Goal: Browse casually: Explore the website without a specific task or goal

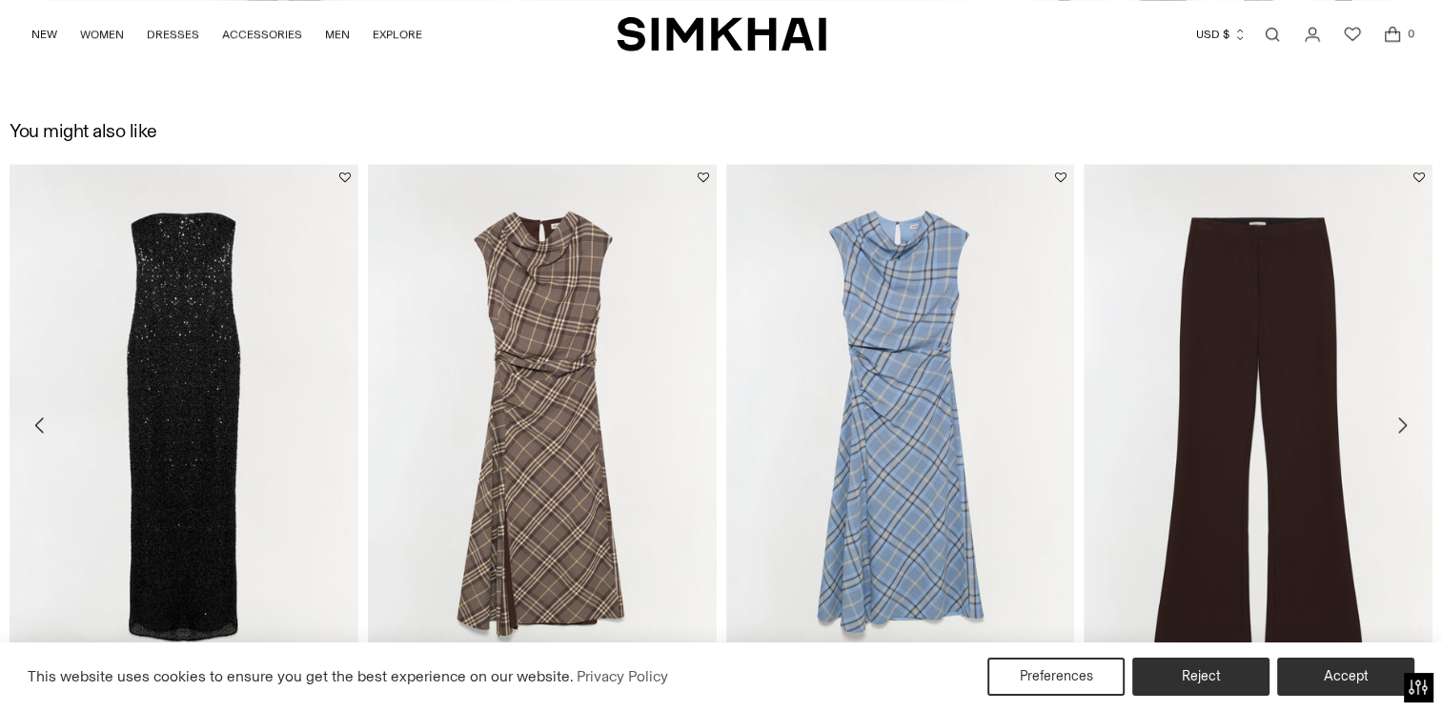
scroll to position [2288, 0]
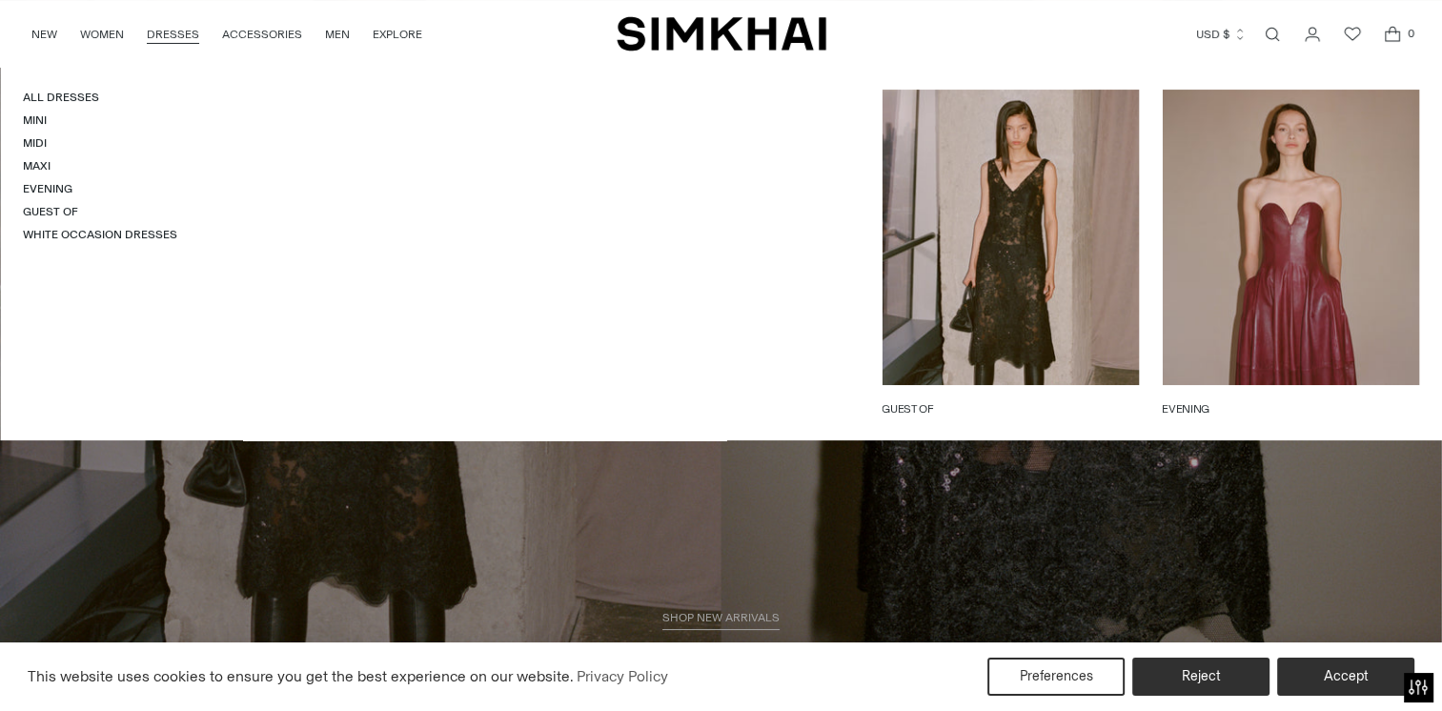
click at [183, 26] on link "DRESSES" at bounding box center [173, 34] width 52 height 42
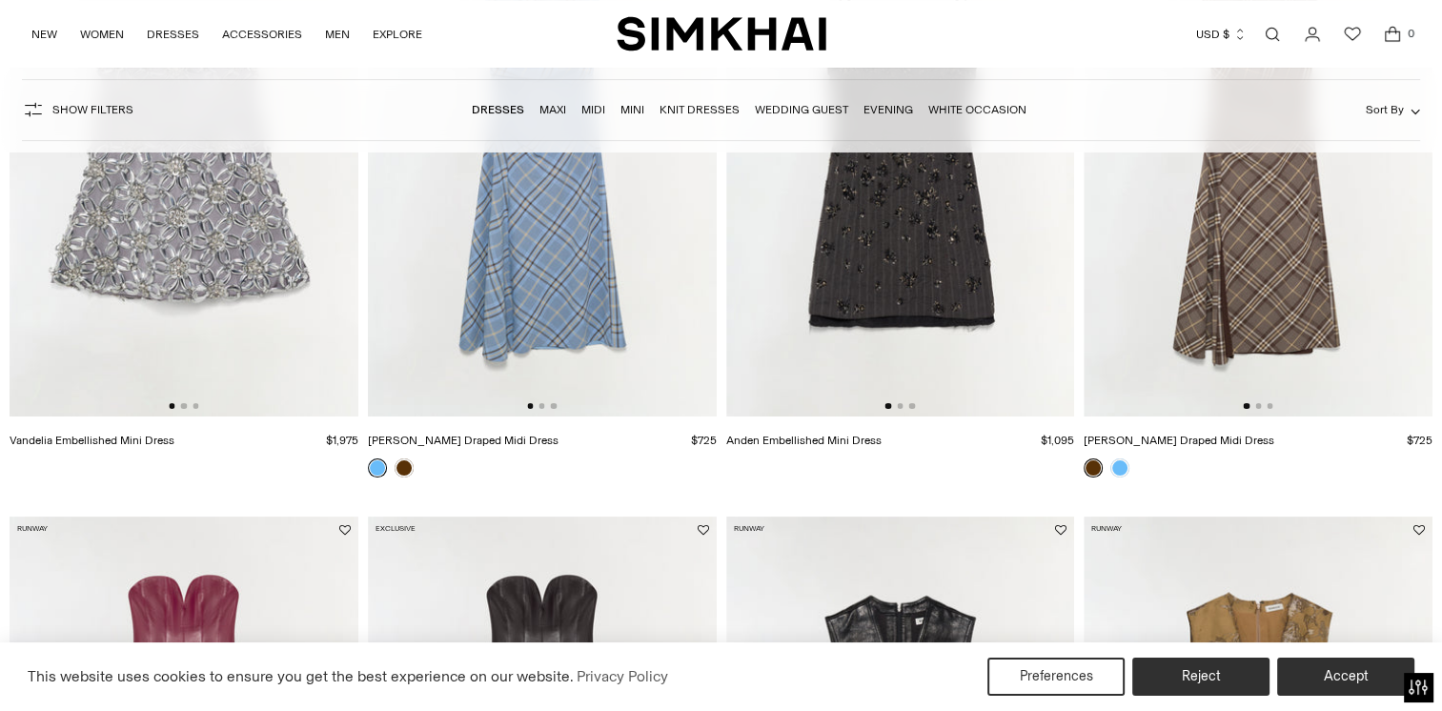
scroll to position [635, 0]
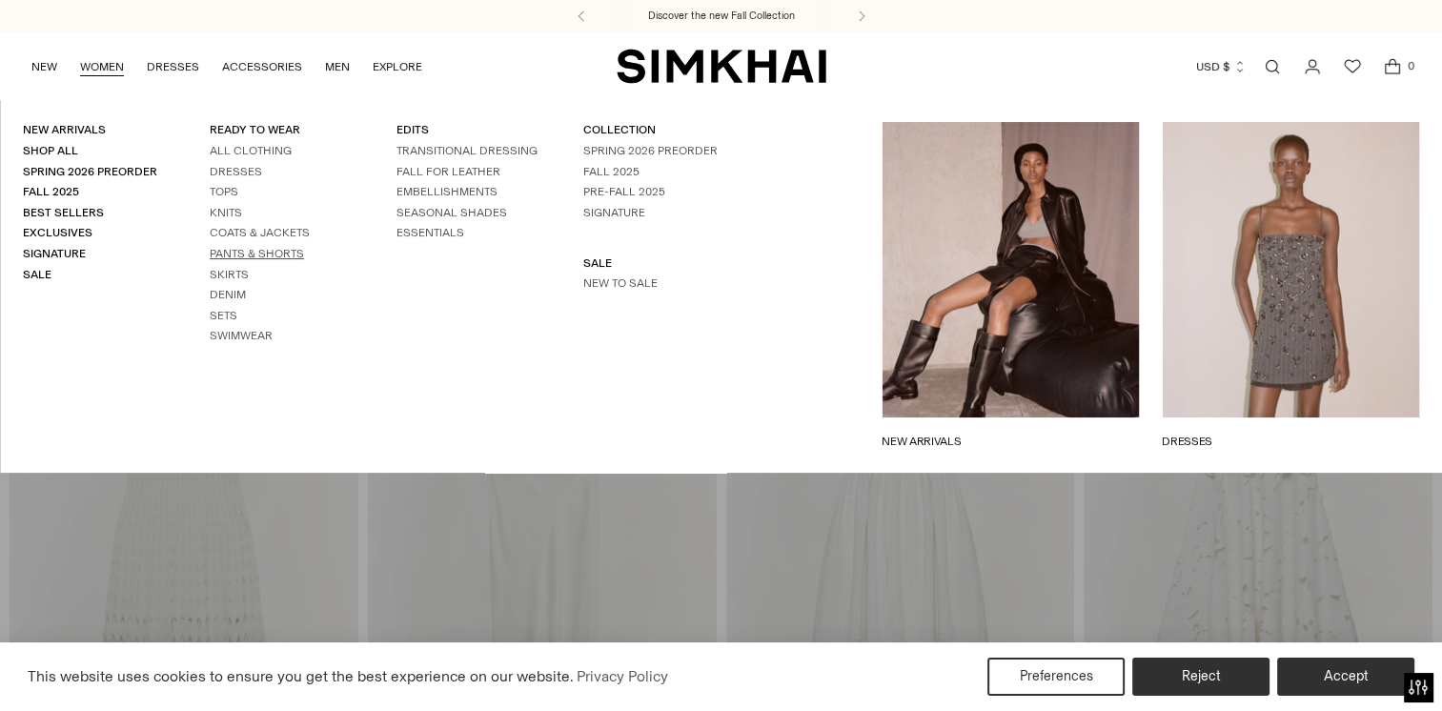
click at [259, 252] on link "Pants & Shorts" at bounding box center [257, 253] width 94 height 13
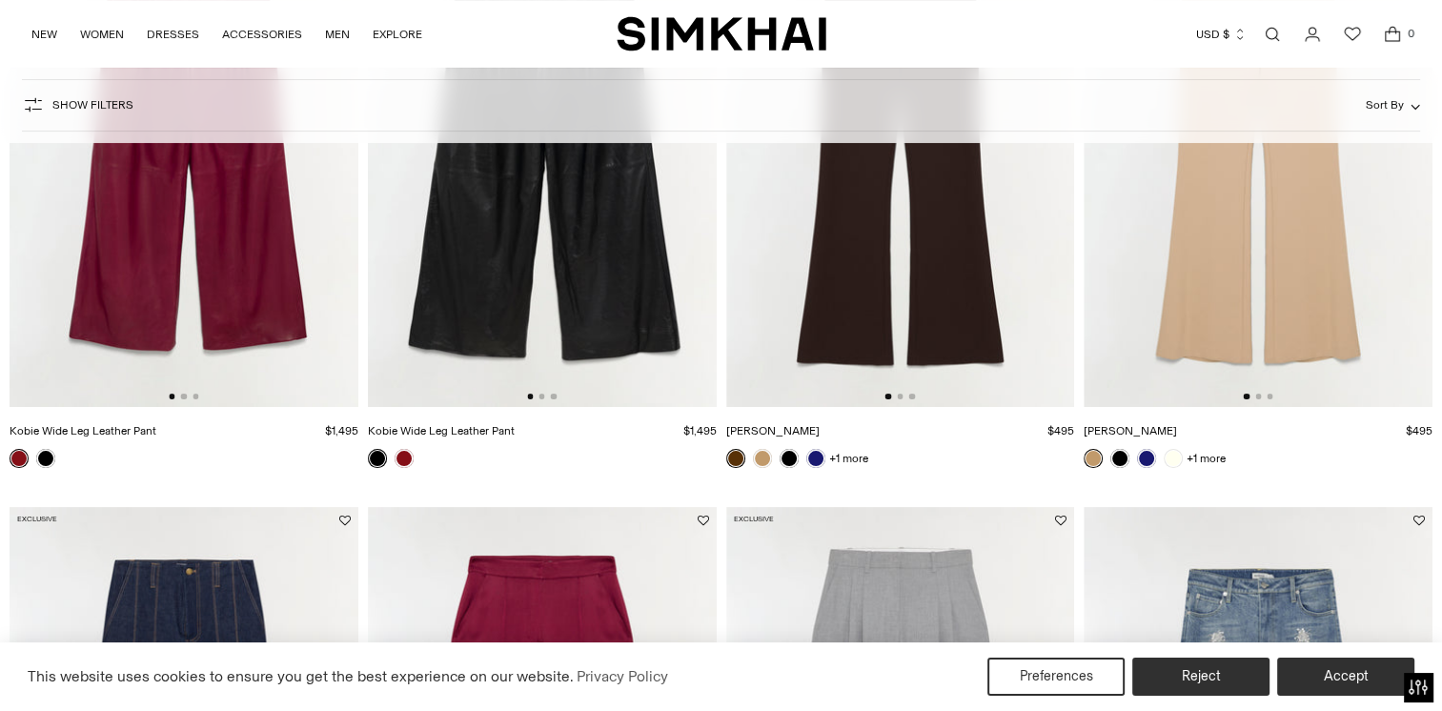
click at [1281, 288] on img at bounding box center [1258, 146] width 349 height 523
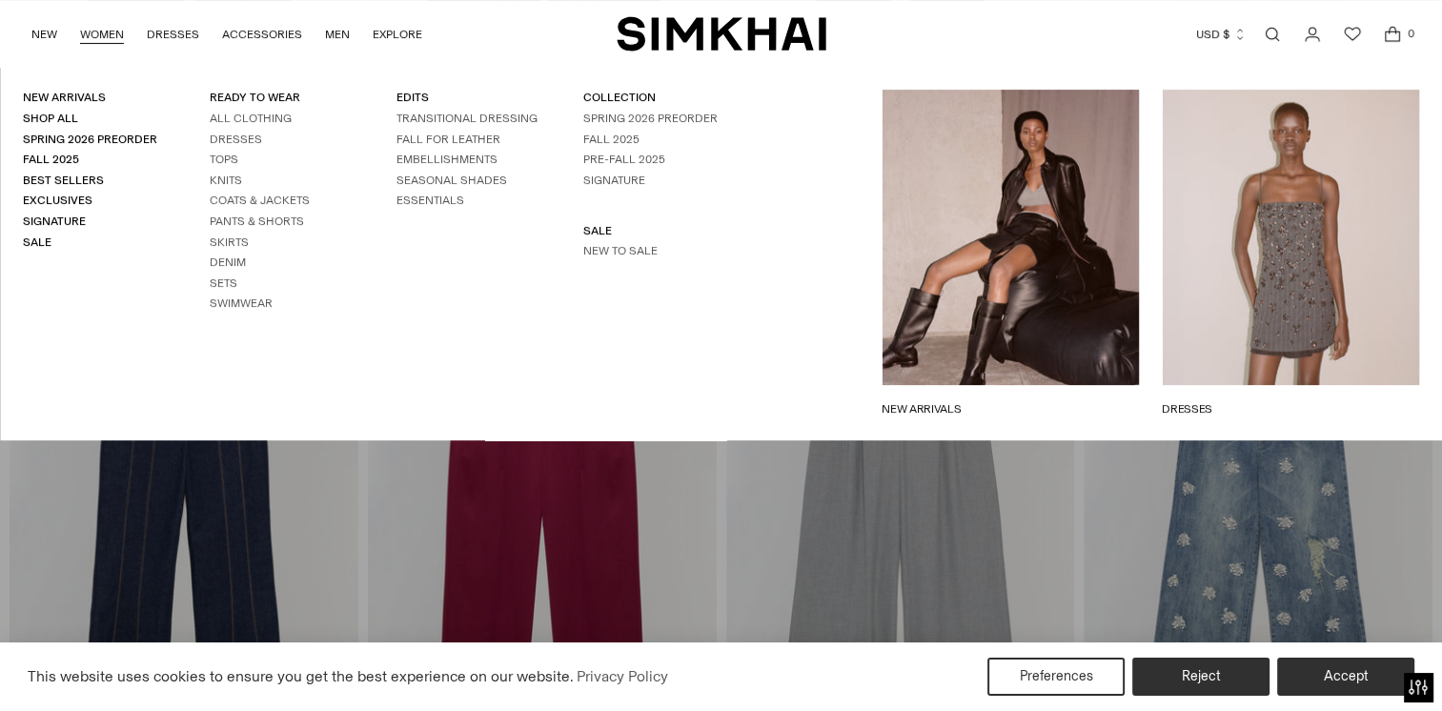
scroll to position [667, 0]
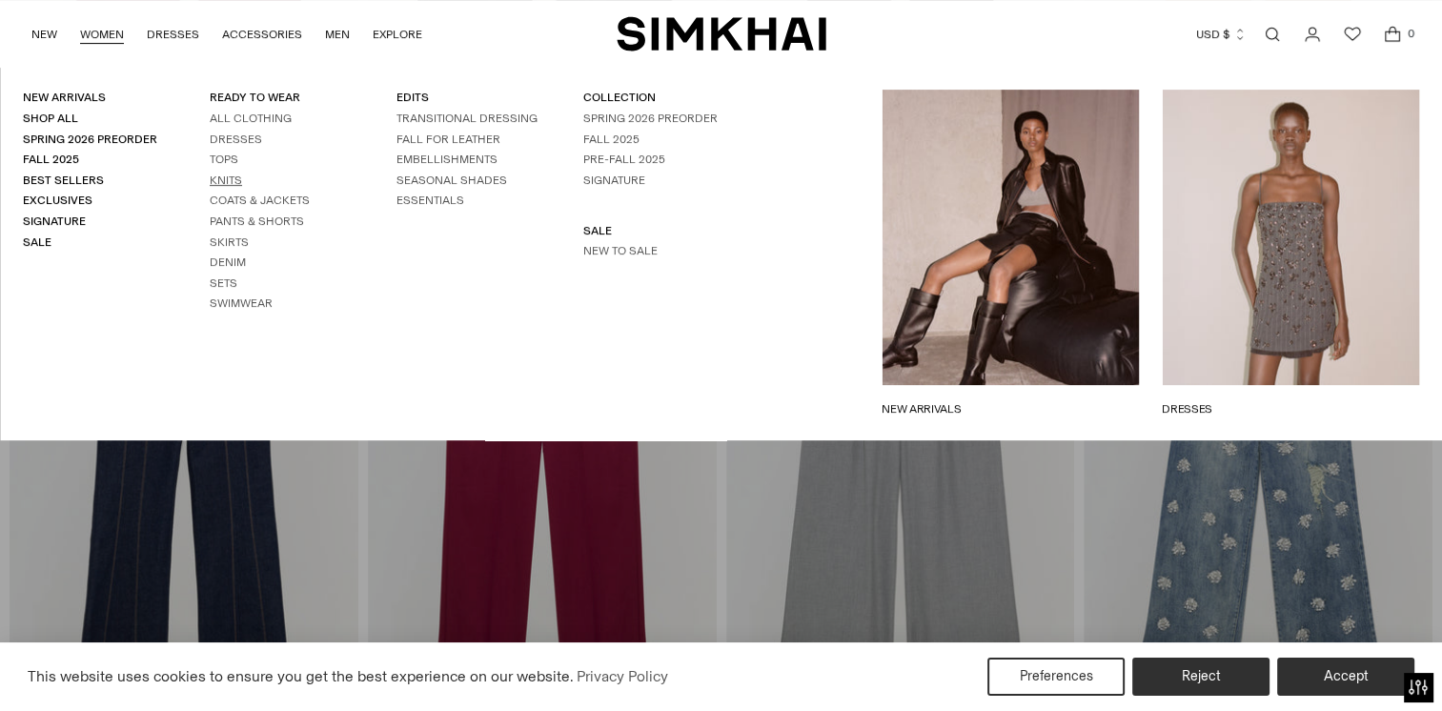
click at [230, 177] on link "Knits" at bounding box center [226, 180] width 32 height 13
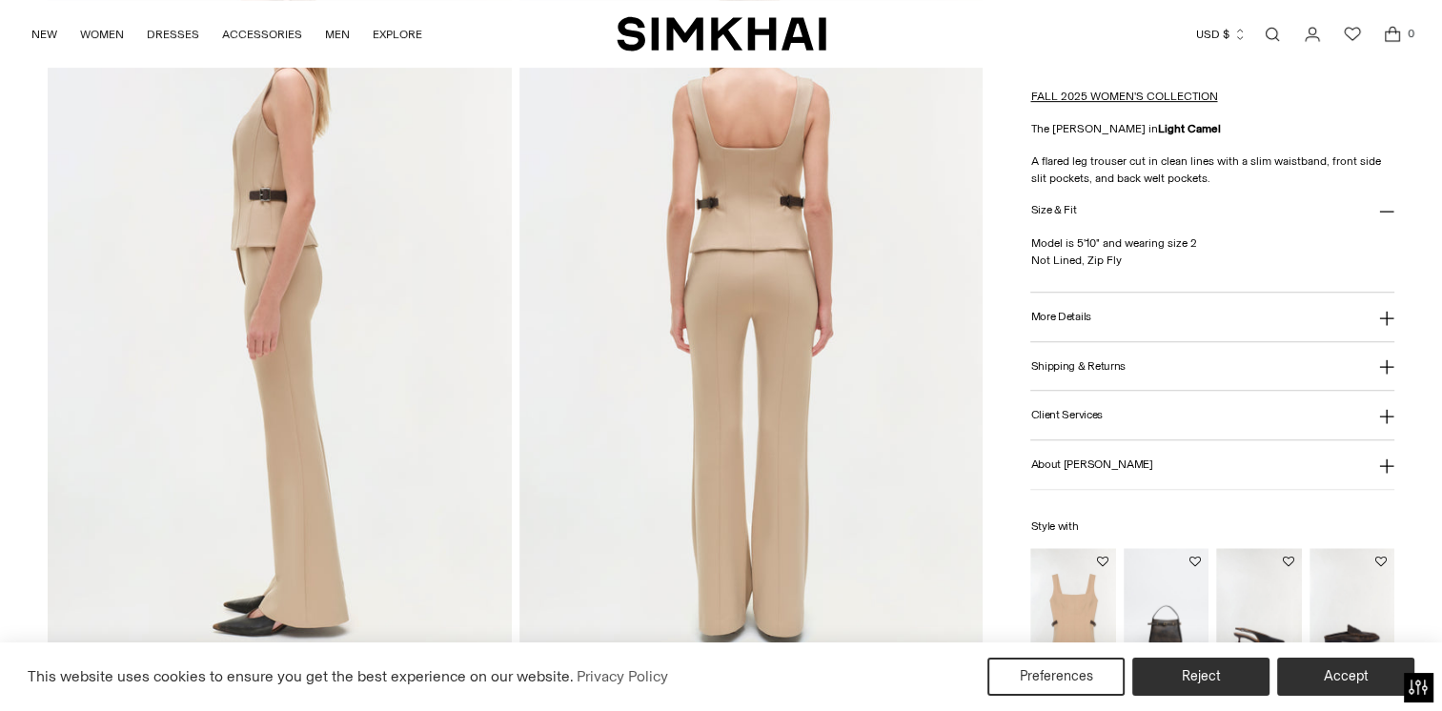
scroll to position [953, 0]
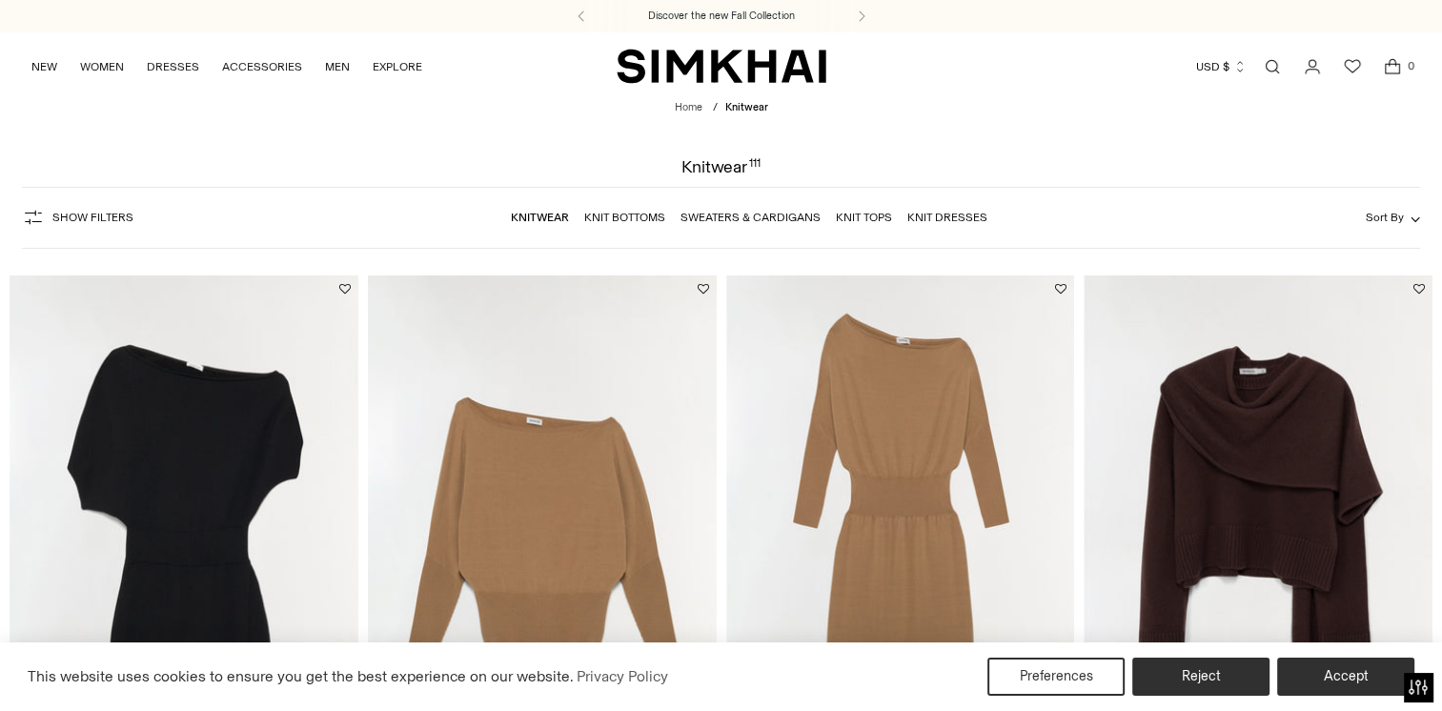
click at [566, 481] on img at bounding box center [542, 537] width 349 height 523
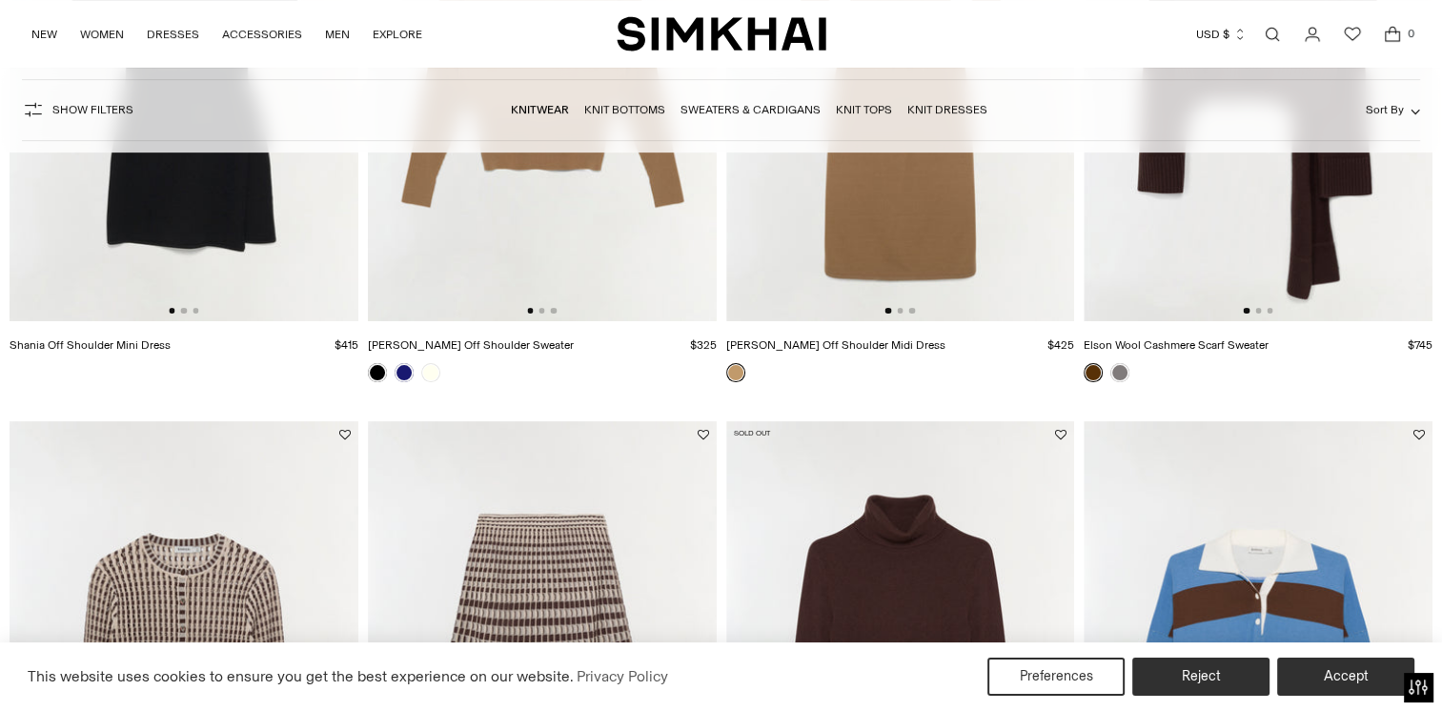
scroll to position [858, 0]
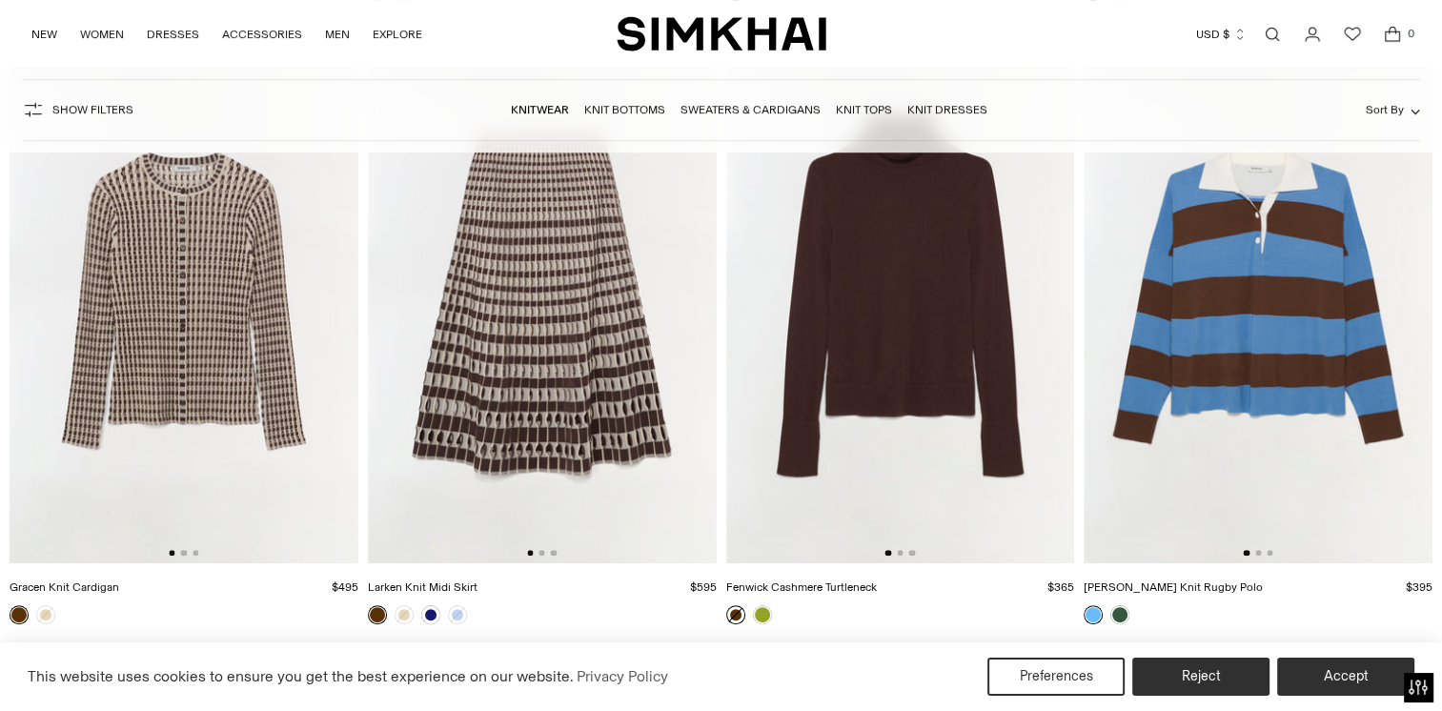
click at [530, 320] on img at bounding box center [542, 301] width 349 height 523
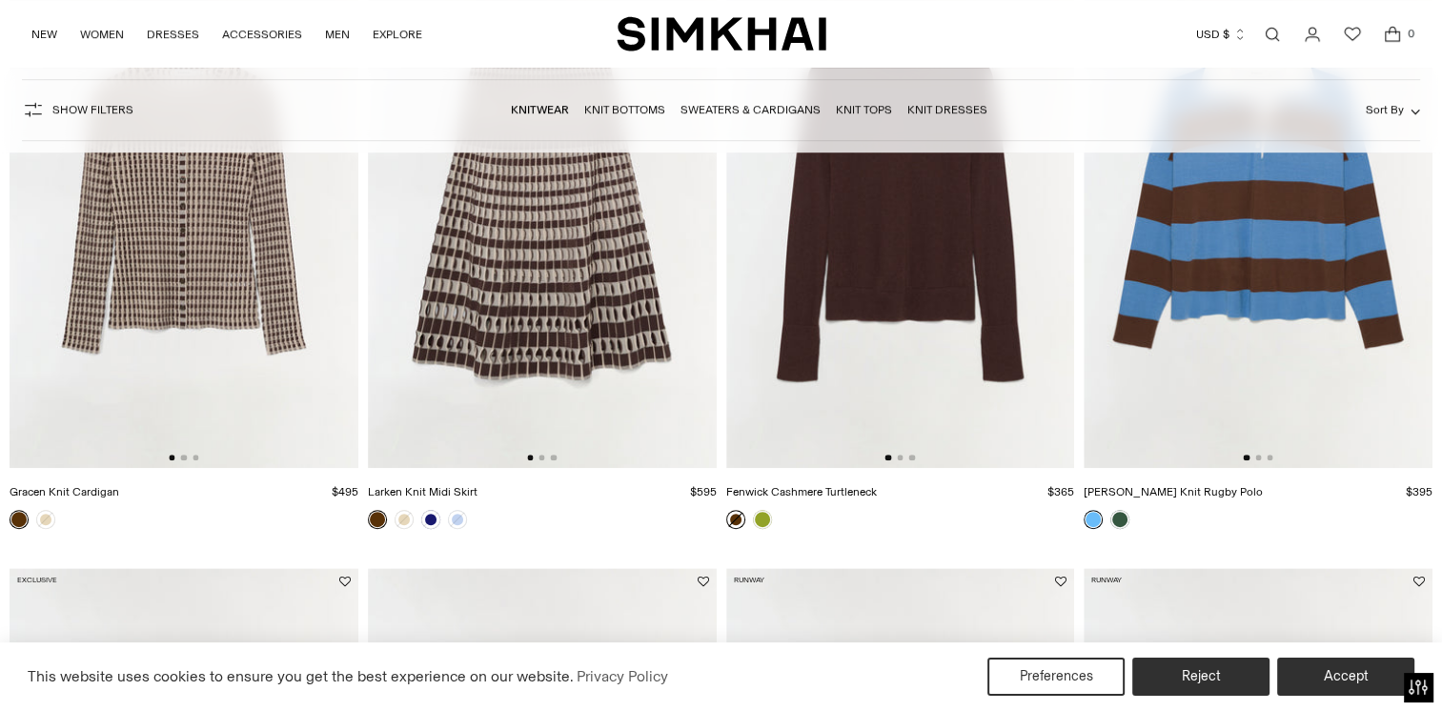
click at [890, 269] on img at bounding box center [900, 206] width 349 height 523
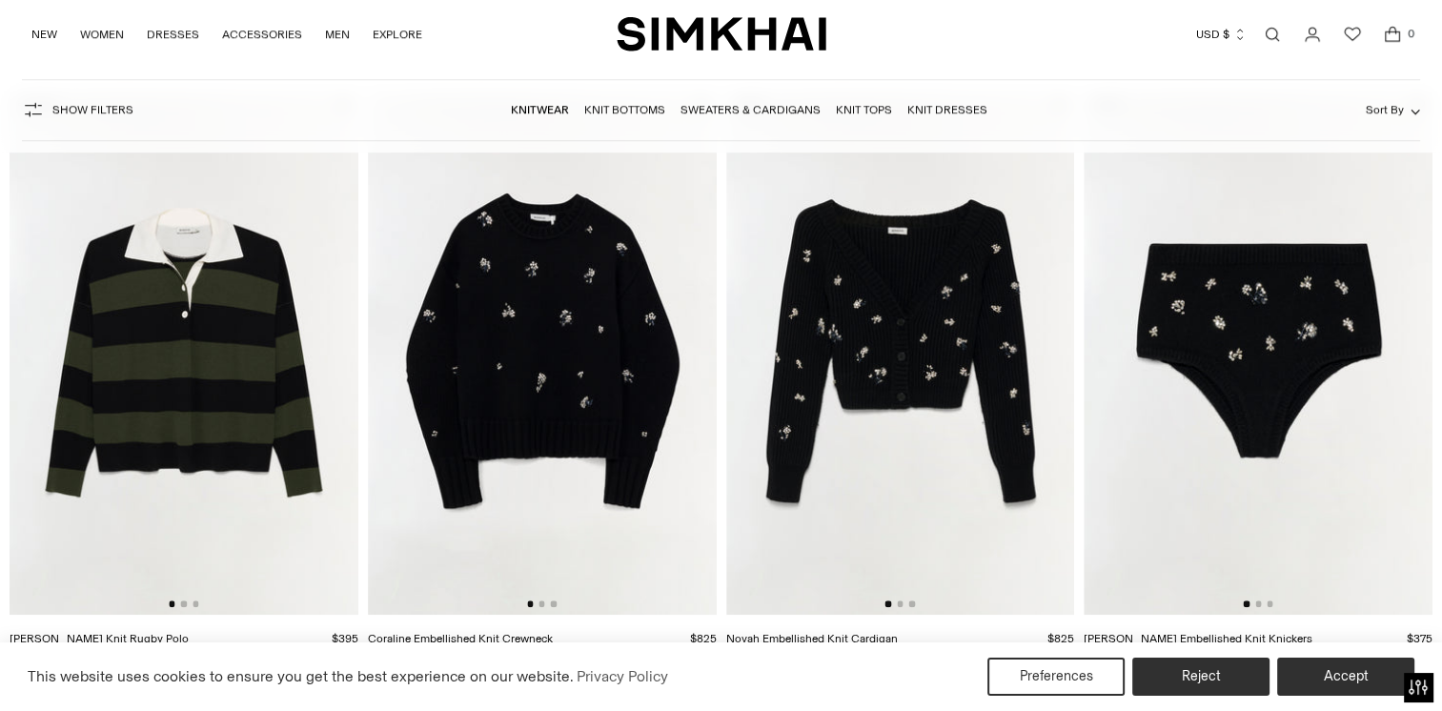
scroll to position [2002, 0]
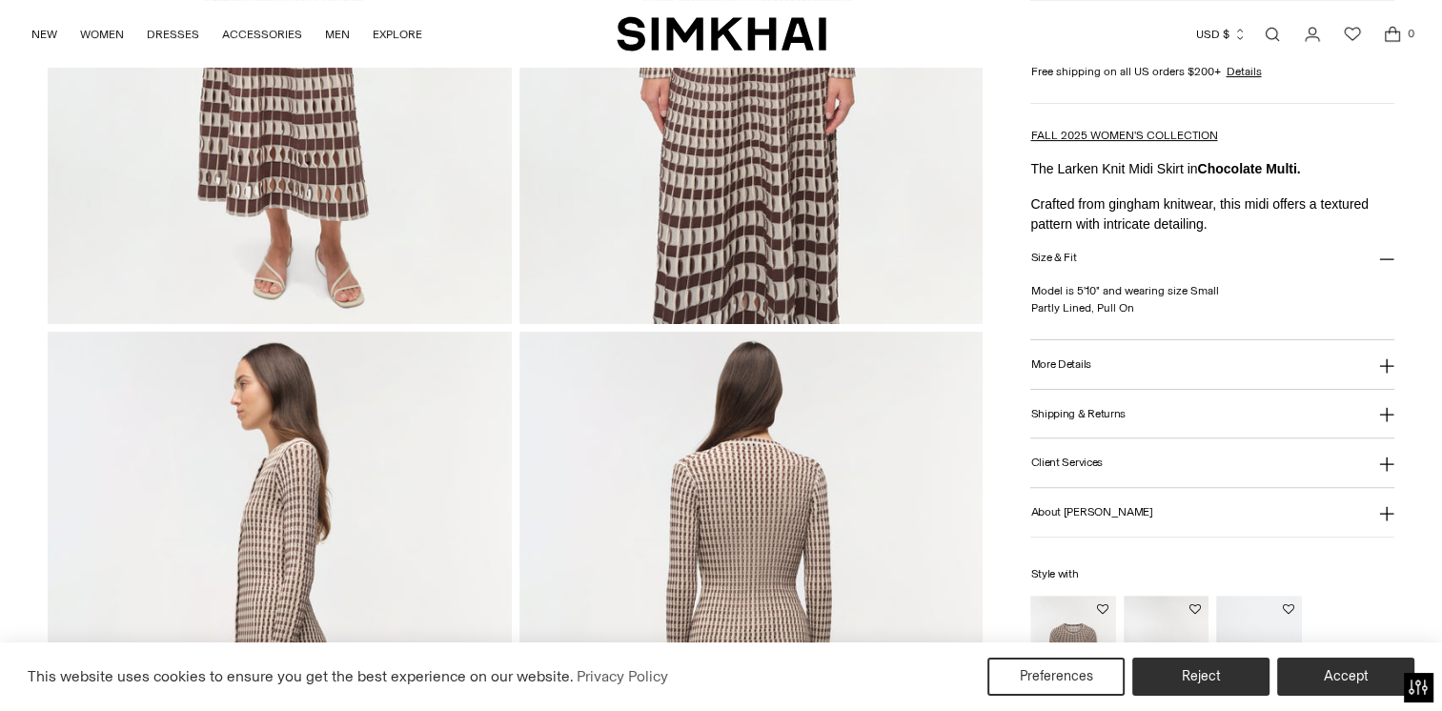
scroll to position [667, 0]
